Goal: Find specific page/section: Find specific page/section

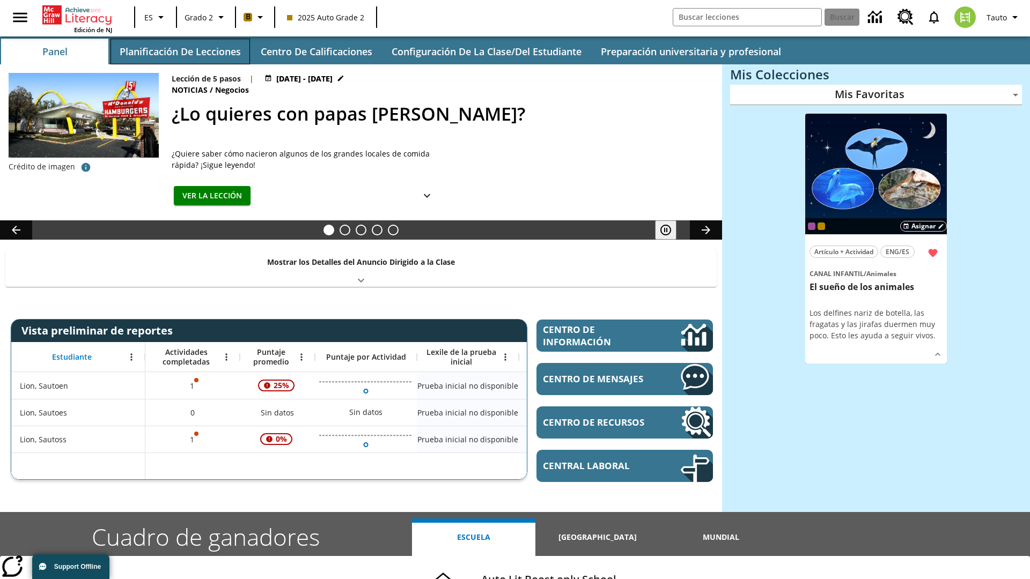
click at [180, 51] on button "Planificación de lecciones" at bounding box center [180, 52] width 139 height 26
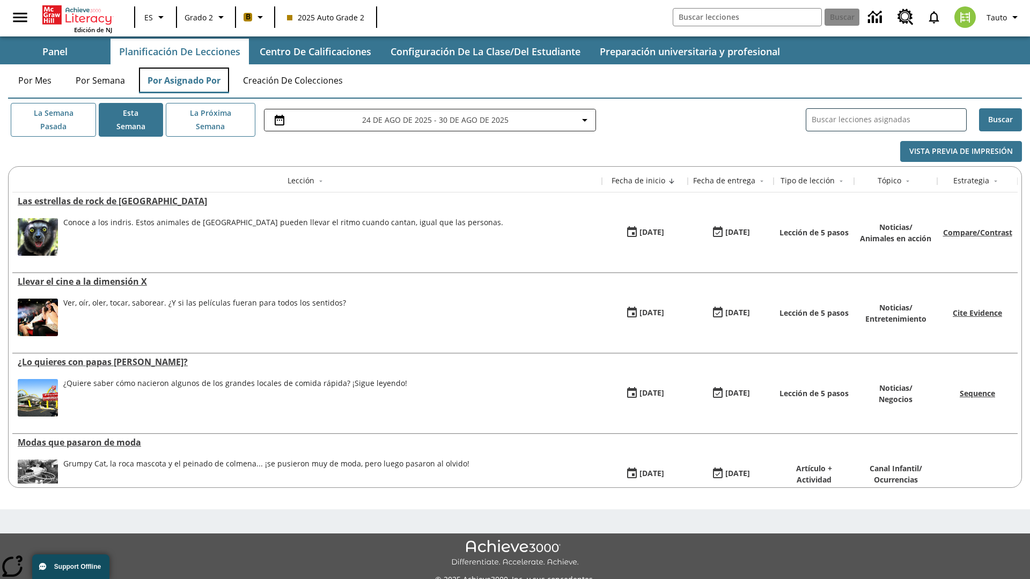
click at [184, 80] on button "Por asignado por" at bounding box center [184, 81] width 90 height 26
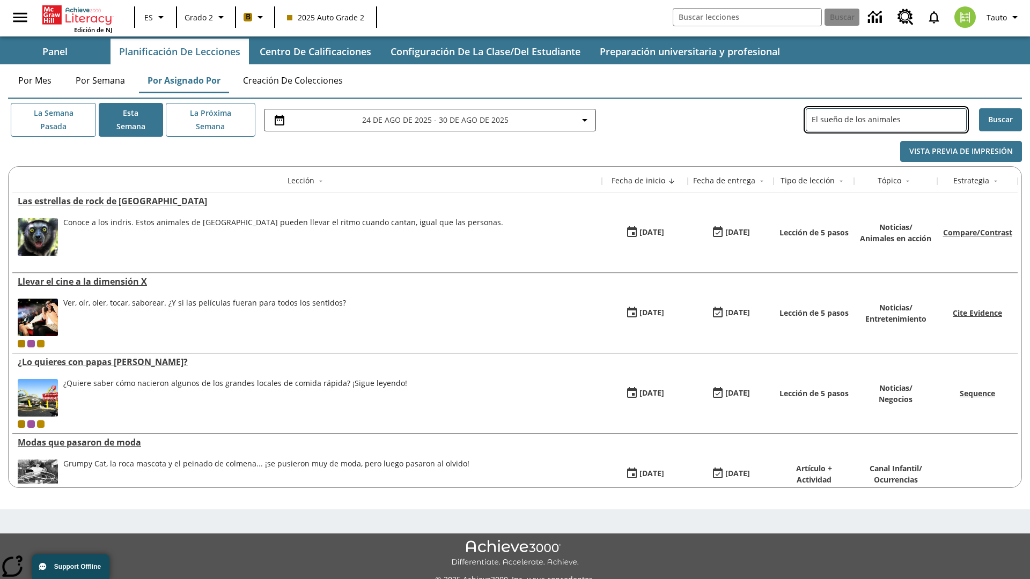
type input "El sueño de los animales"
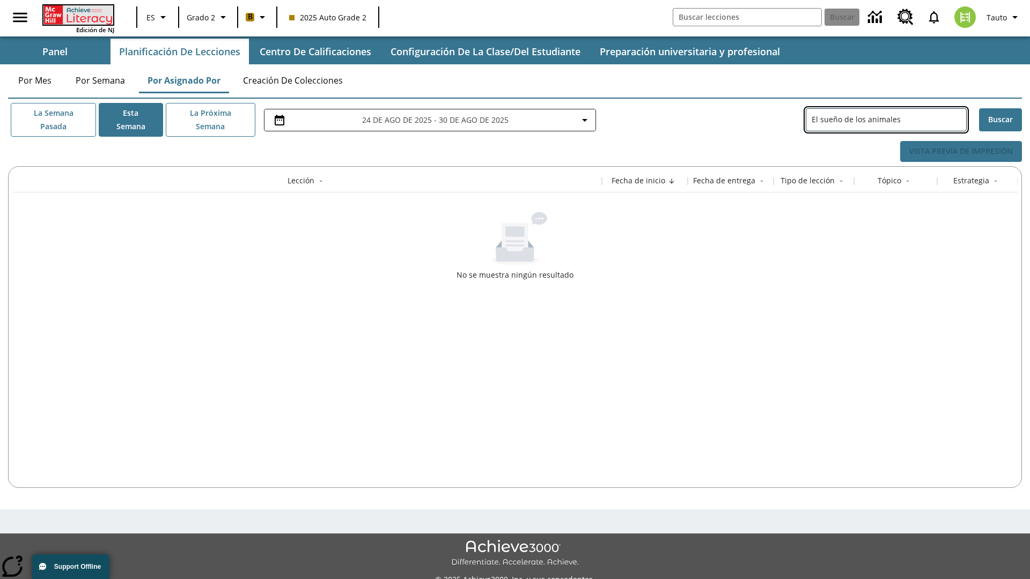
click at [77, 14] on icon "Portada" at bounding box center [78, 14] width 71 height 19
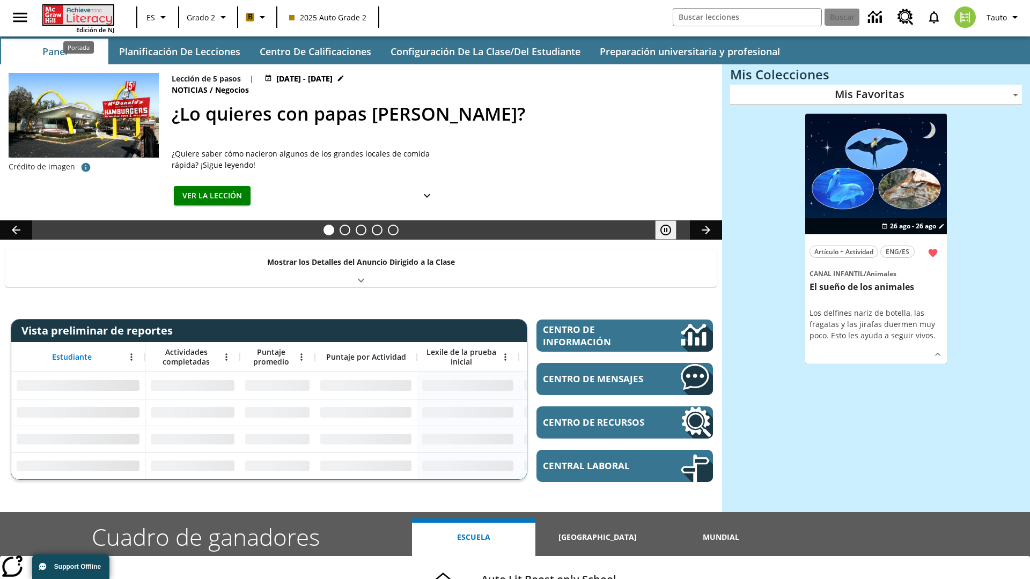
type input "-1"
